Goal: Check status

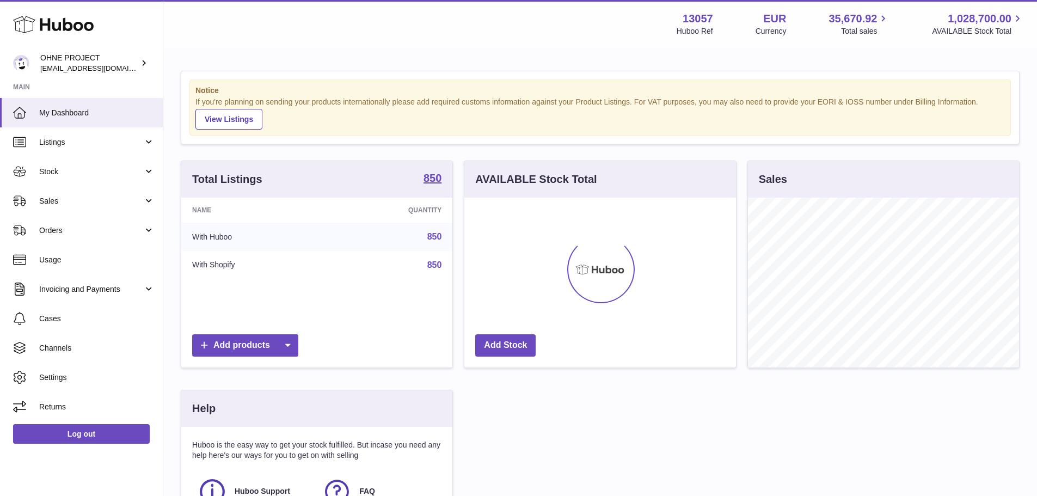
scroll to position [170, 272]
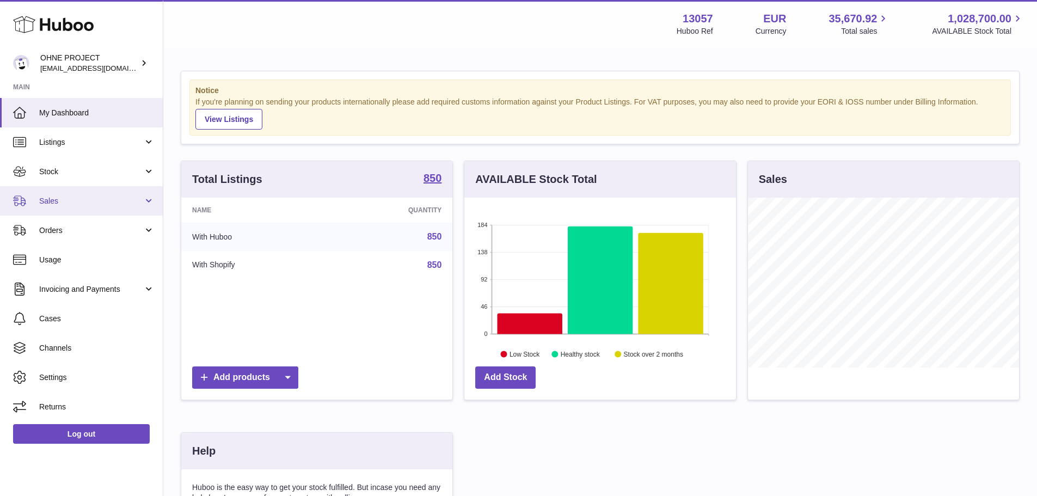
click at [84, 209] on link "Sales" at bounding box center [81, 200] width 163 height 29
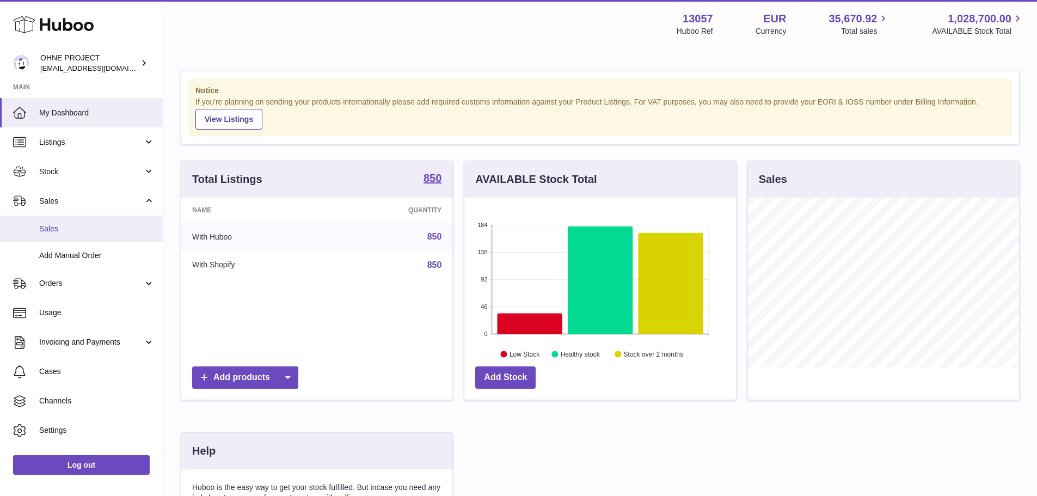
click at [93, 240] on link "Sales" at bounding box center [81, 229] width 163 height 27
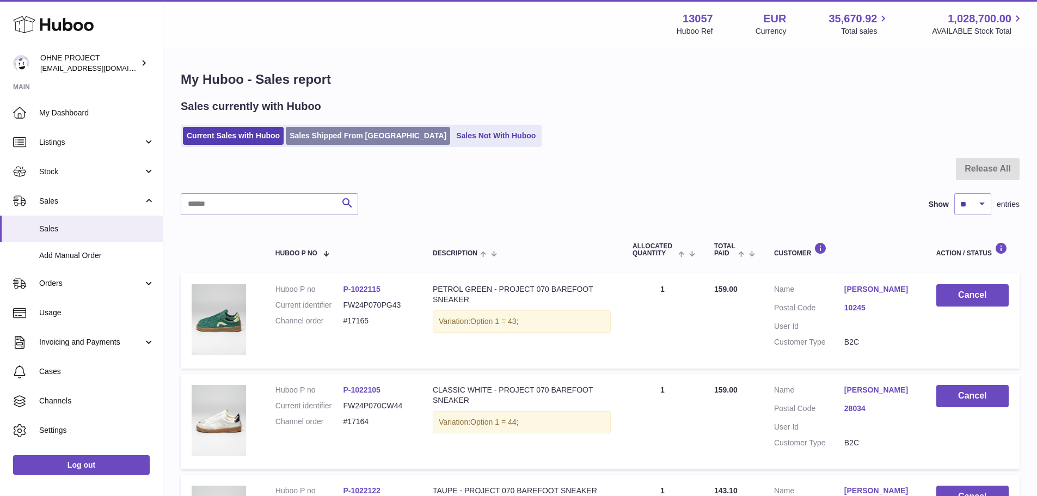
click at [356, 133] on link "Sales Shipped From [GEOGRAPHIC_DATA]" at bounding box center [368, 136] width 164 height 18
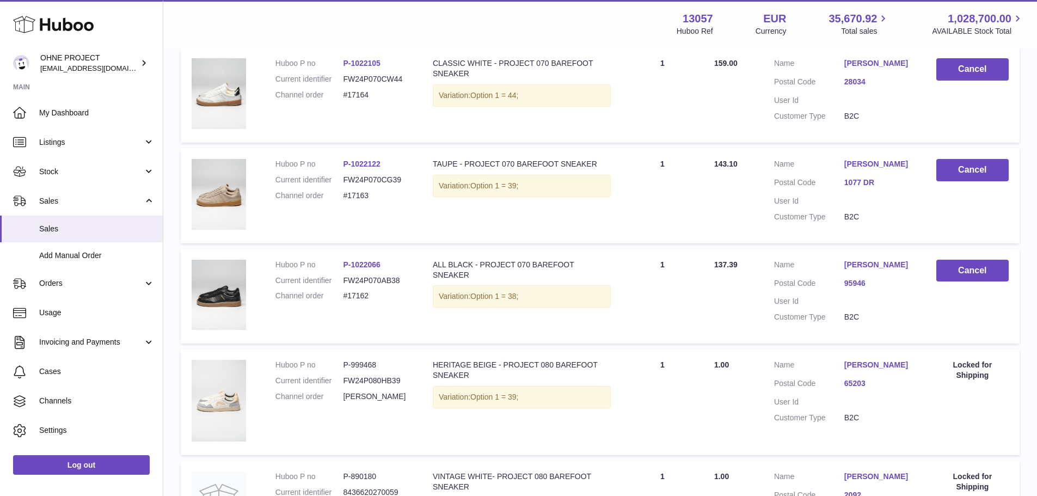
scroll to position [762, 0]
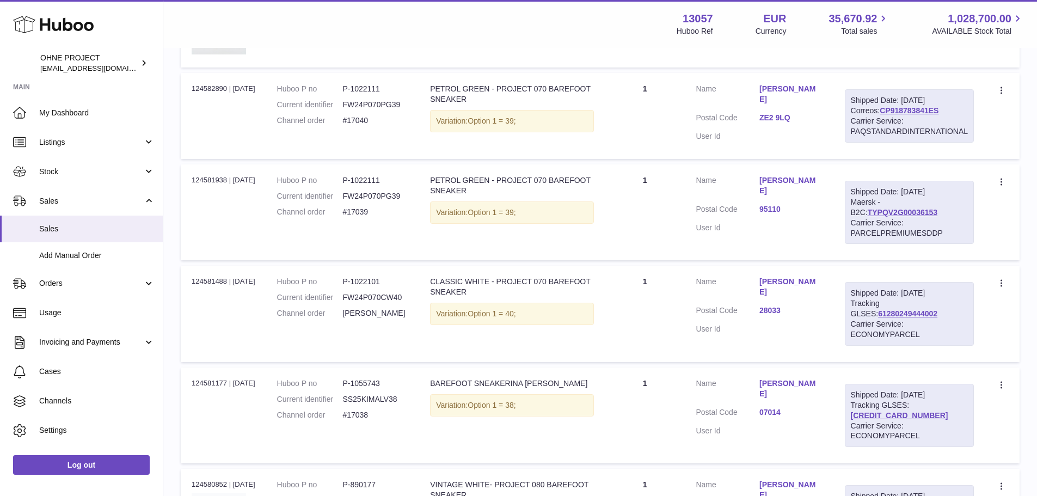
scroll to position [381, 0]
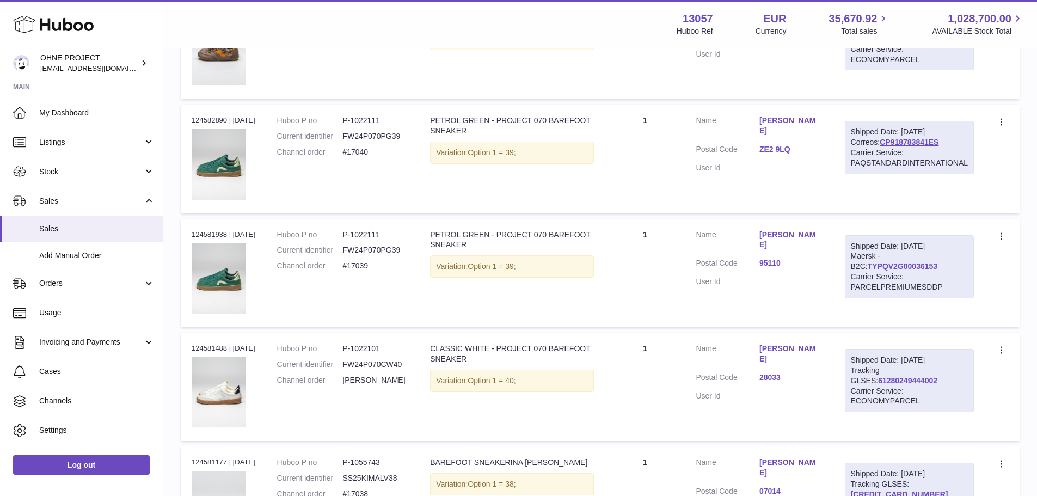
click at [786, 120] on link "[PERSON_NAME]" at bounding box center [792, 125] width 64 height 21
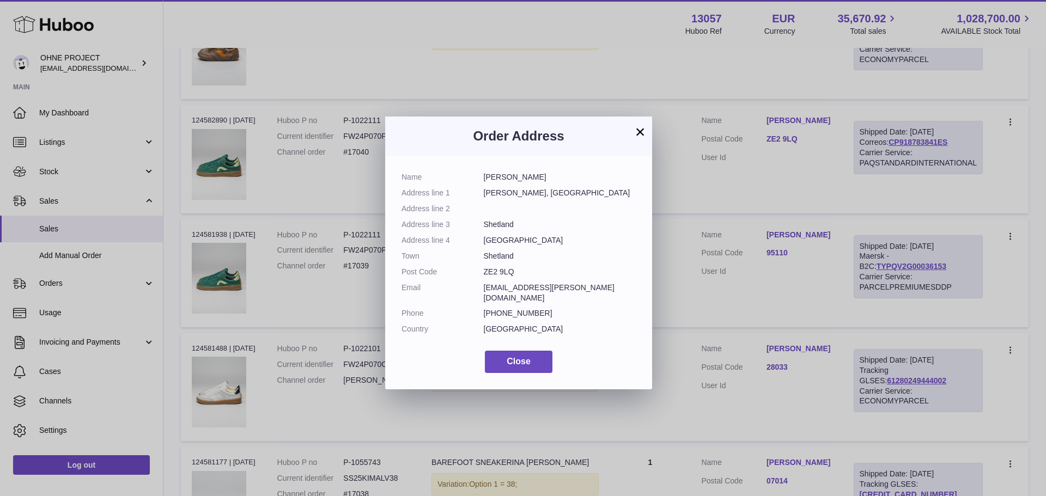
click at [640, 132] on button "×" at bounding box center [639, 131] width 13 height 13
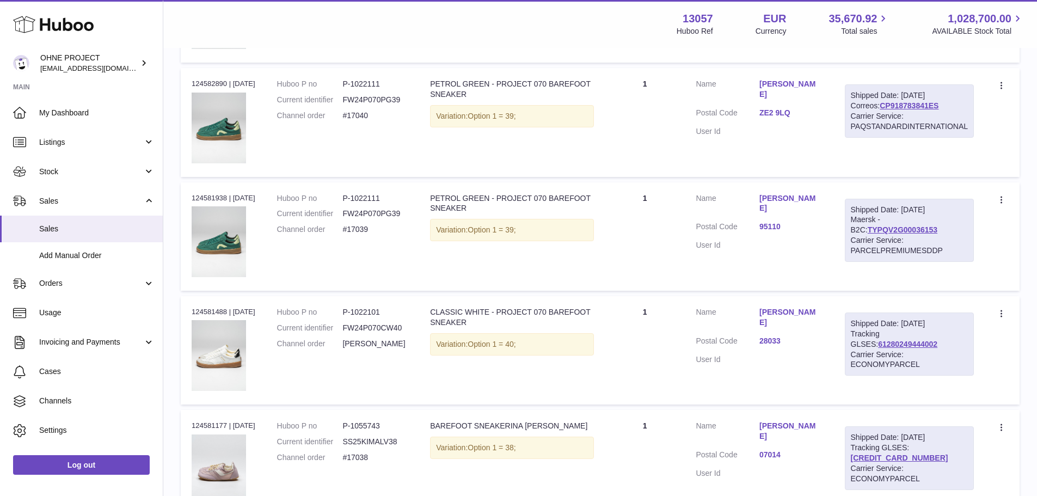
scroll to position [436, 0]
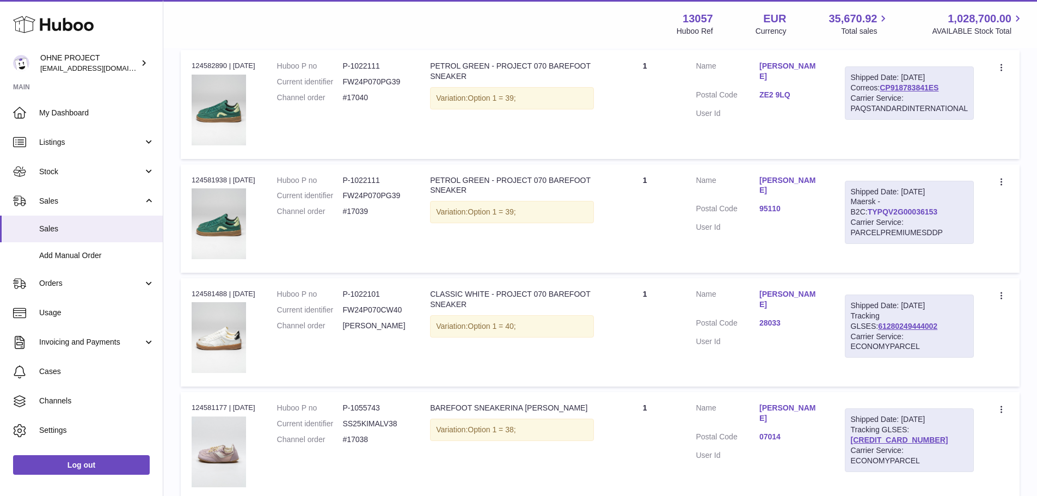
click at [868, 211] on link "TYPQV2G00036153" at bounding box center [903, 211] width 70 height 9
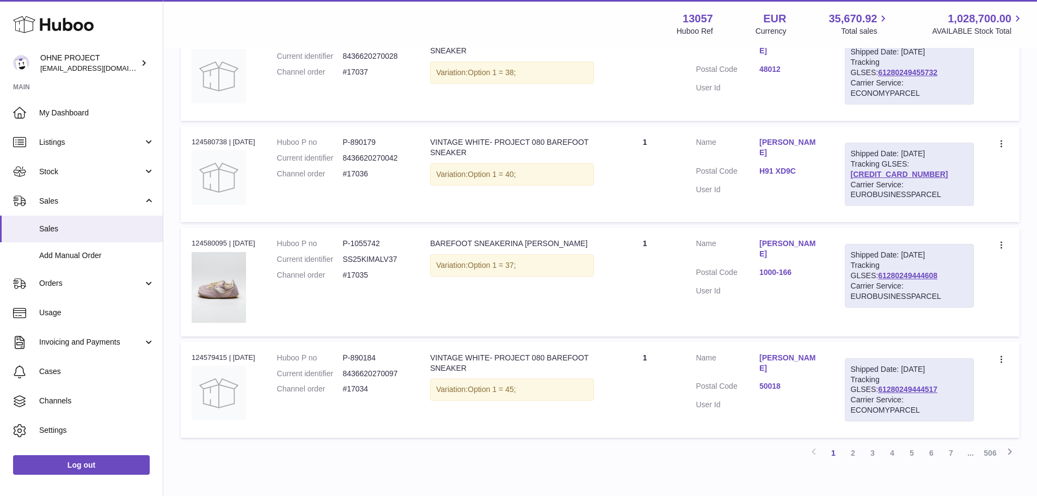
scroll to position [978, 0]
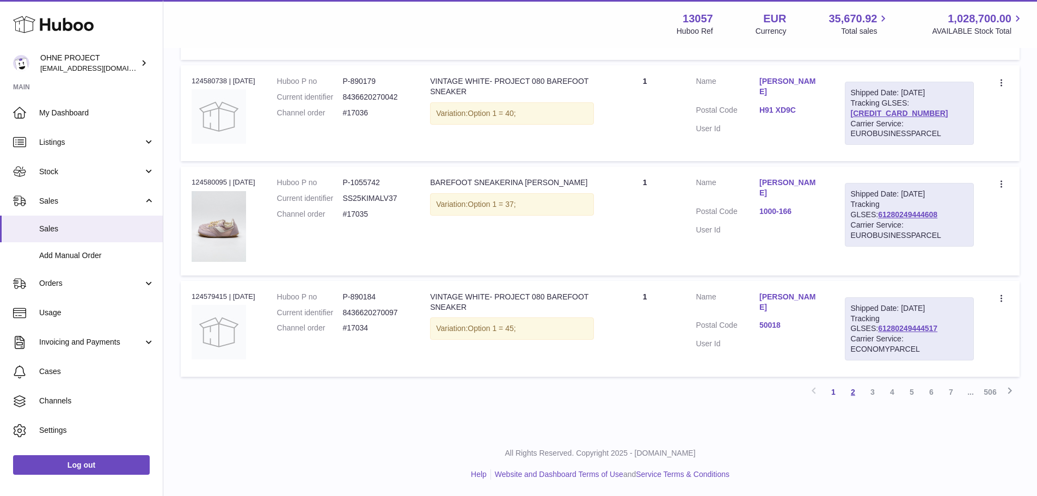
click at [851, 392] on link "2" at bounding box center [854, 392] width 20 height 20
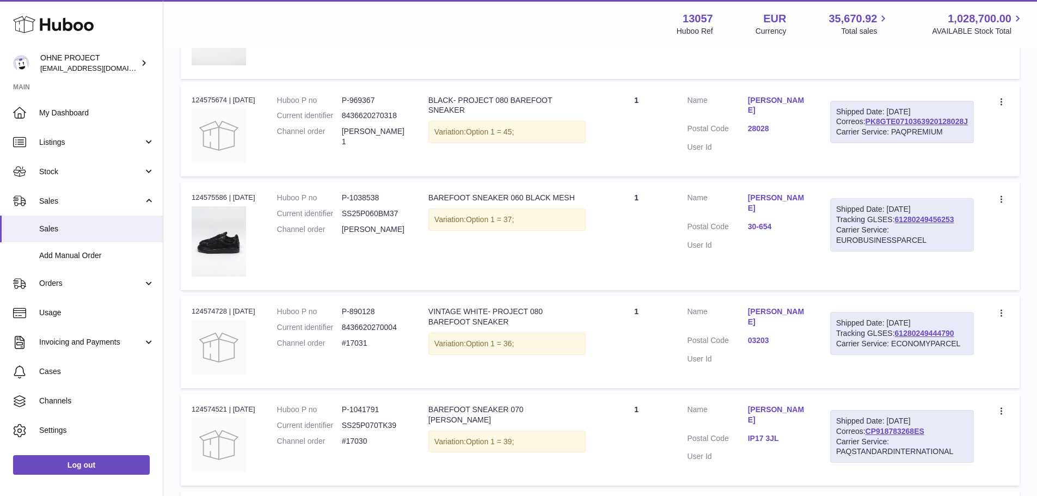
scroll to position [757, 0]
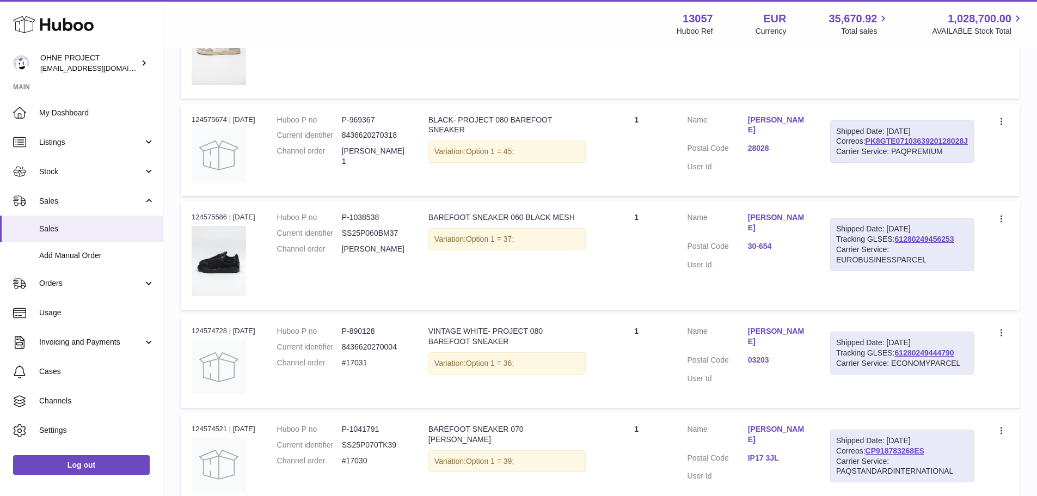
click at [792, 115] on link "[PERSON_NAME]" at bounding box center [778, 125] width 60 height 21
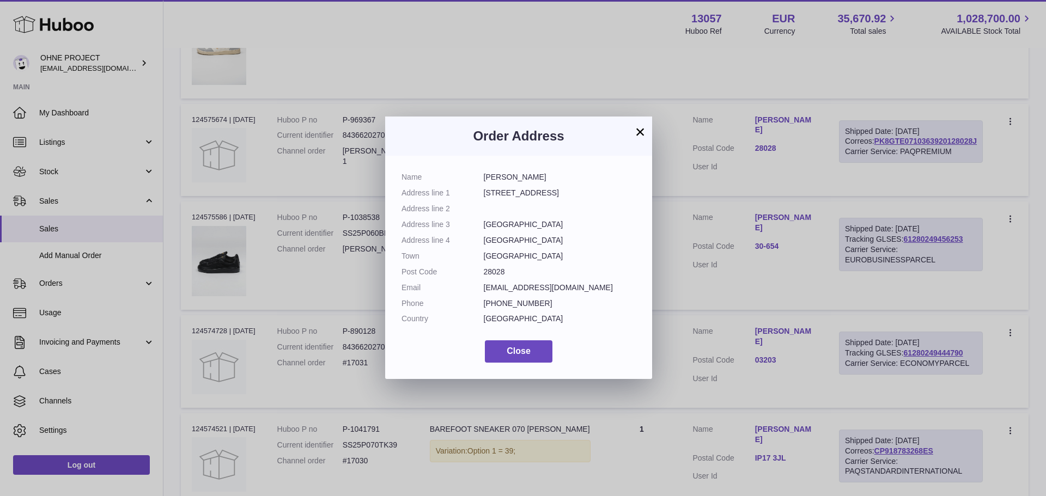
click at [634, 130] on button "×" at bounding box center [639, 131] width 13 height 13
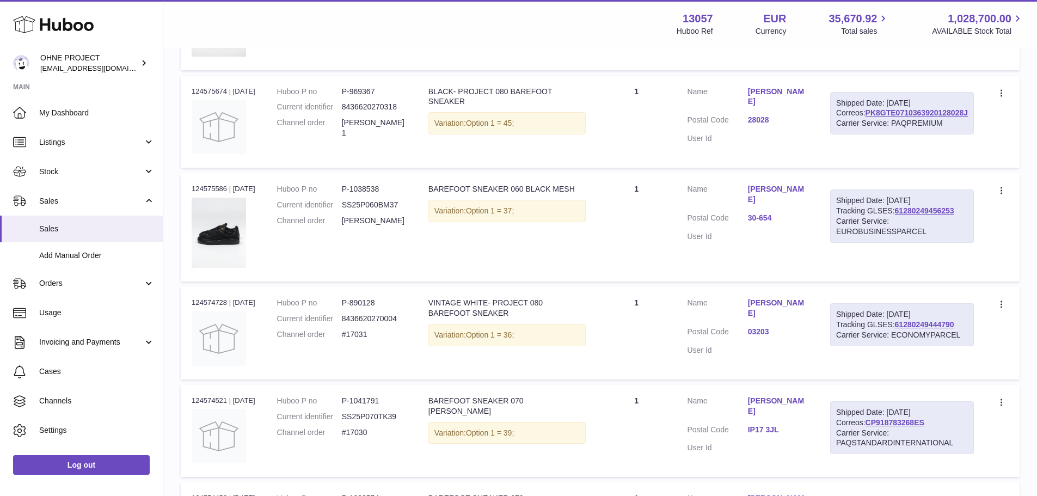
scroll to position [731, 0]
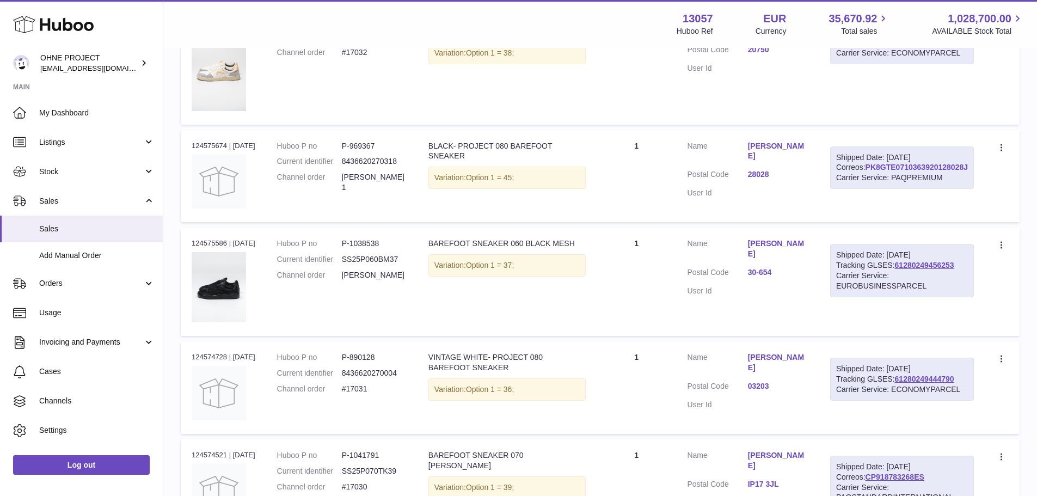
click at [909, 172] on link "PK8GTE0710363920128028J" at bounding box center [917, 167] width 102 height 9
click at [767, 158] on dl "Customer Name [PERSON_NAME] Postal Code 28028 User Id" at bounding box center [747, 172] width 121 height 63
click at [769, 169] on link "28028" at bounding box center [778, 174] width 60 height 10
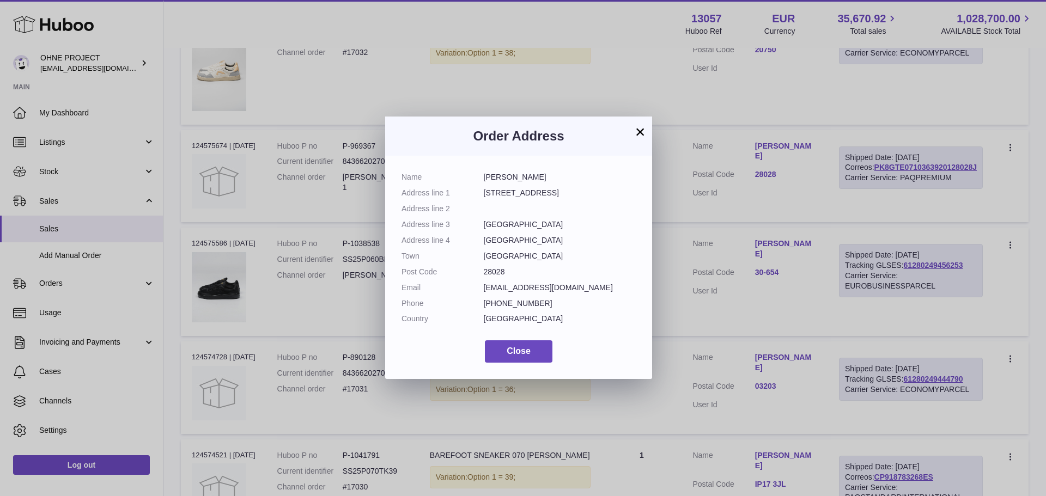
click at [637, 130] on button "×" at bounding box center [639, 131] width 13 height 13
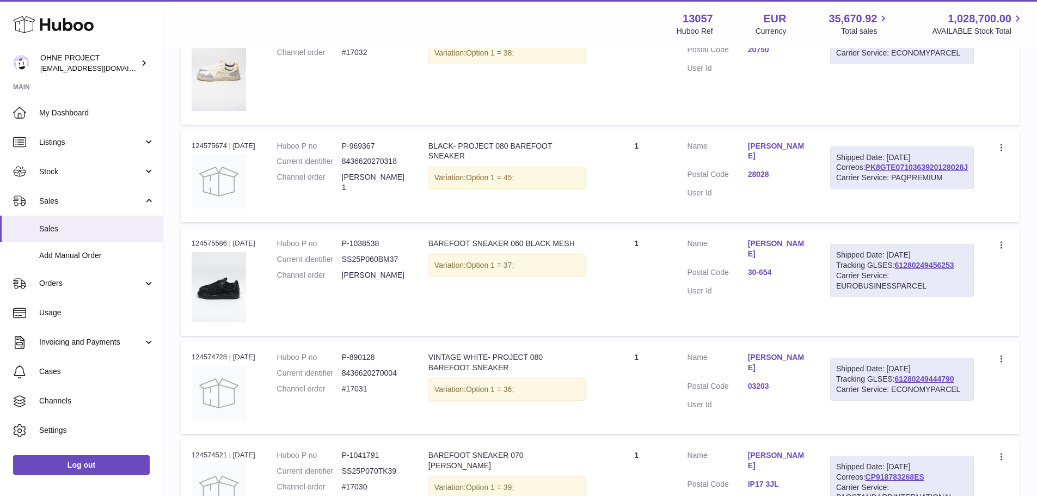
click at [614, 292] on td "Quantity 1" at bounding box center [637, 282] width 80 height 108
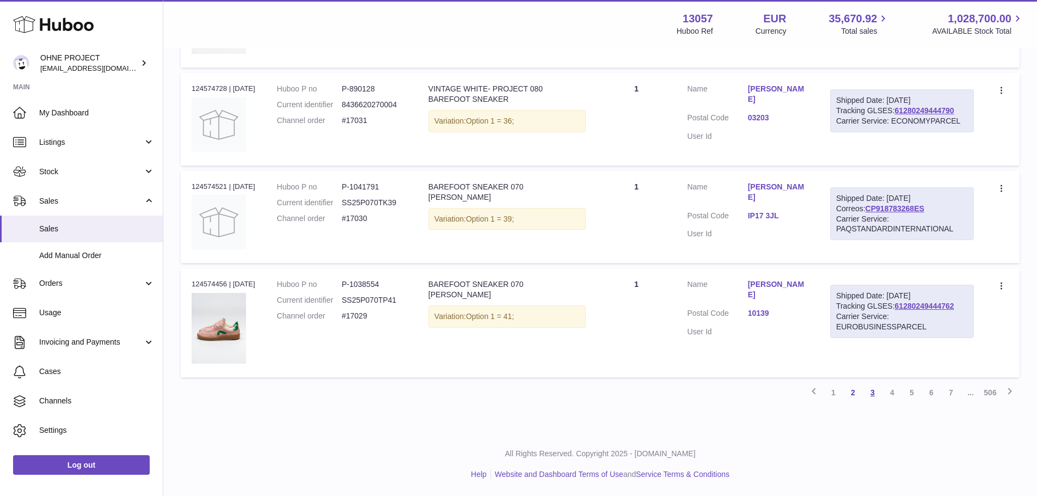
click at [875, 392] on link "3" at bounding box center [873, 393] width 20 height 20
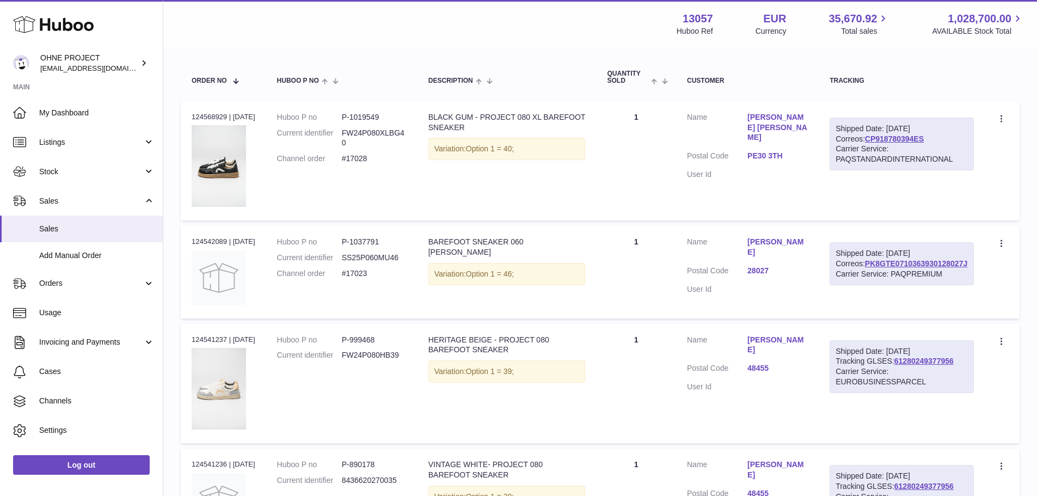
scroll to position [158, 0]
click at [919, 267] on link "PK8GTE0710363930128027J" at bounding box center [916, 262] width 102 height 9
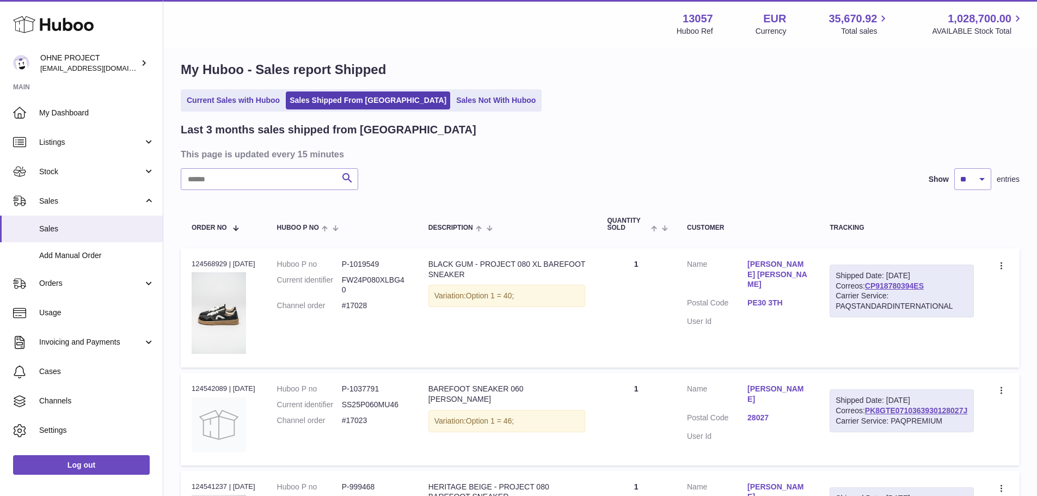
scroll to position [0, 0]
